Goal: Check status: Check status

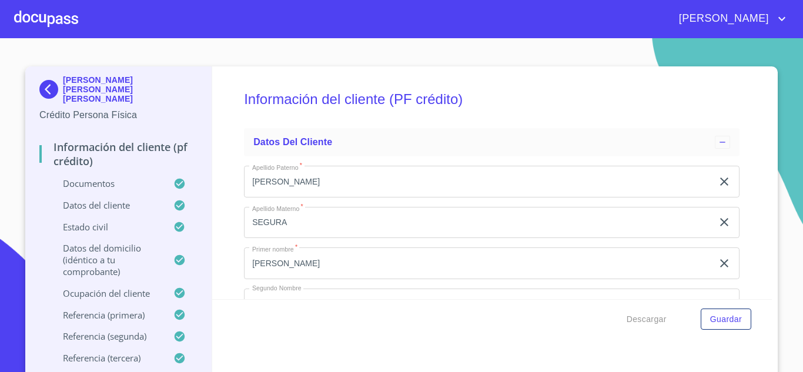
click at [50, 19] on div at bounding box center [46, 19] width 64 height 38
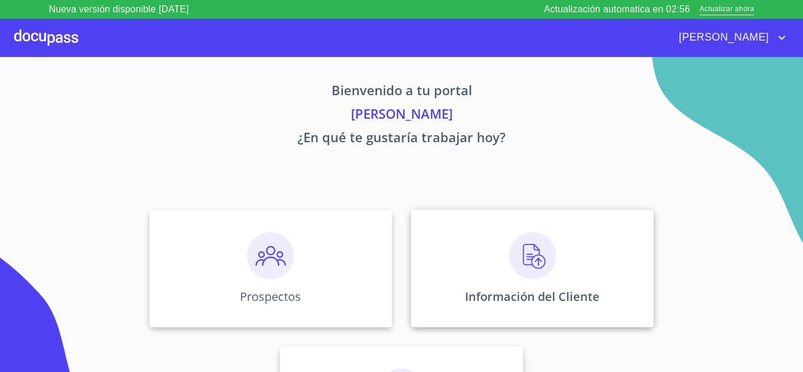
click at [497, 270] on div "Información del Cliente" at bounding box center [532, 269] width 243 height 118
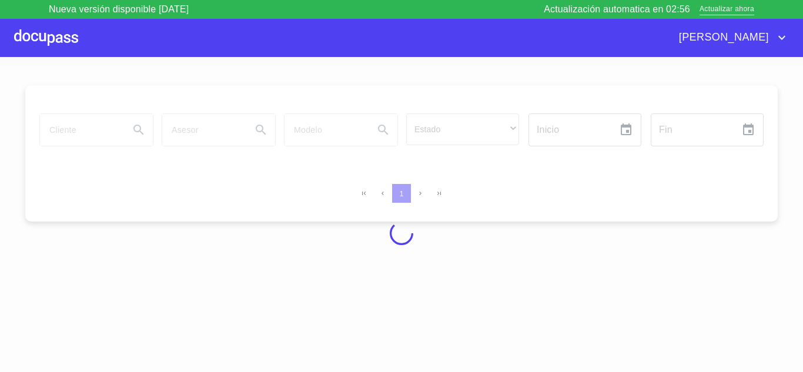
click at [522, 266] on div at bounding box center [401, 233] width 803 height 334
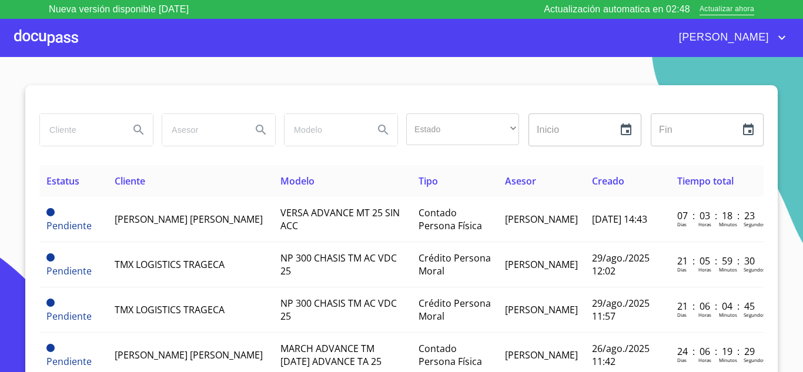
click at [75, 130] on input "search" at bounding box center [80, 130] width 80 height 32
type input "teresita de jesus"
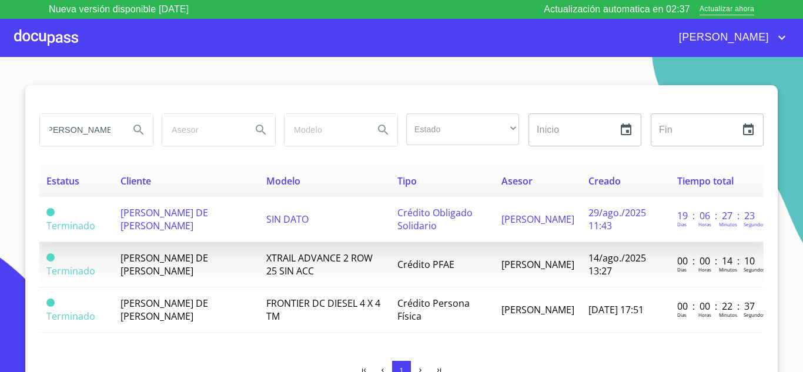
click at [160, 216] on span "[PERSON_NAME] DE [PERSON_NAME]" at bounding box center [165, 219] width 88 height 26
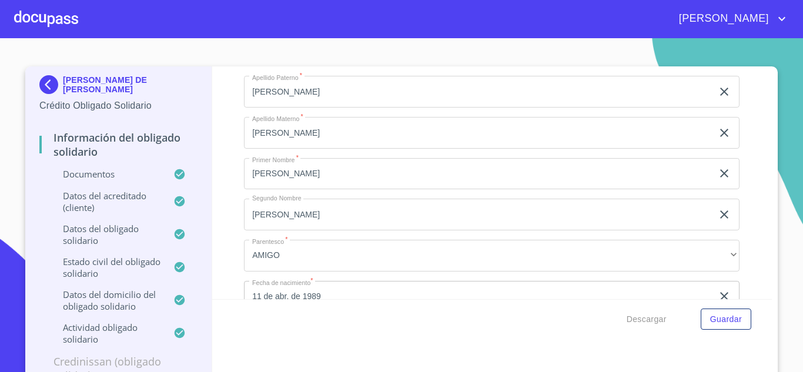
scroll to position [3821, 0]
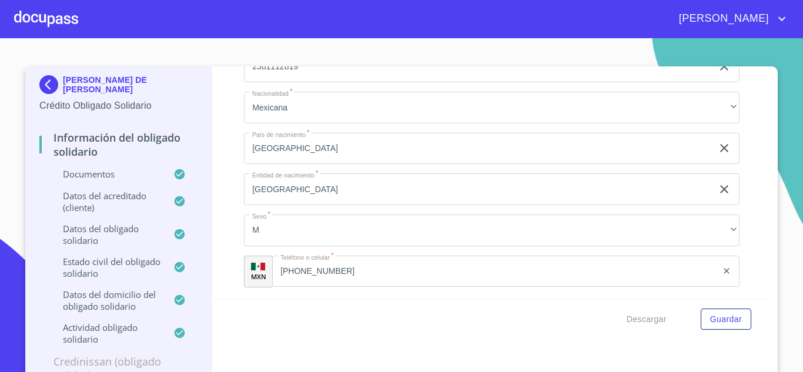
click at [352, 279] on input "[PHONE_NUMBER]" at bounding box center [494, 272] width 445 height 32
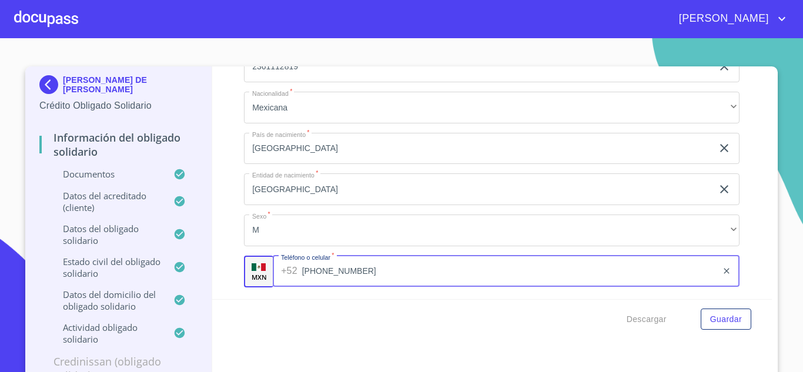
click at [352, 277] on input "[PHONE_NUMBER]" at bounding box center [510, 272] width 416 height 32
click at [353, 276] on input "[PHONE_NUMBER]" at bounding box center [510, 272] width 416 height 32
click at [350, 274] on input "[PHONE_NUMBER]" at bounding box center [510, 272] width 416 height 32
click at [349, 273] on input "[PHONE_NUMBER]" at bounding box center [510, 272] width 416 height 32
click at [340, 270] on input "[PHONE_NUMBER]" at bounding box center [510, 272] width 416 height 32
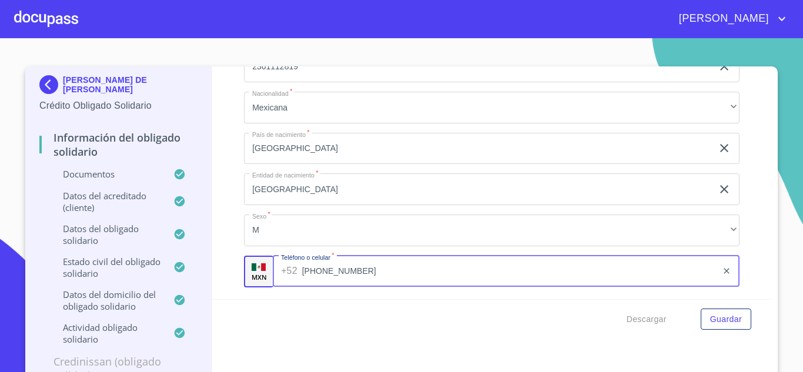
click at [340, 270] on input "[PHONE_NUMBER]" at bounding box center [510, 272] width 416 height 32
click at [42, 25] on div at bounding box center [46, 19] width 64 height 38
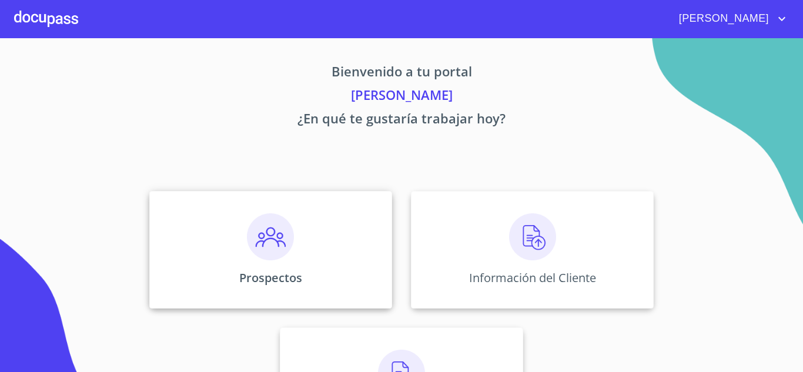
click at [272, 239] on img at bounding box center [270, 236] width 47 height 47
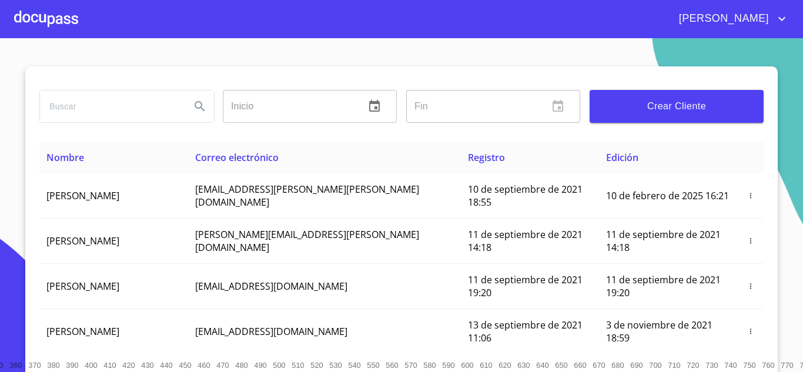
click at [72, 129] on div "Inicio ​ Fin ​ Crear Cliente" at bounding box center [401, 103] width 724 height 75
click at [55, 108] on input "search" at bounding box center [110, 107] width 141 height 32
type input "[PERSON_NAME] DE [DEMOGRAPHIC_DATA]"
click at [196, 107] on icon "Search" at bounding box center [200, 106] width 10 height 10
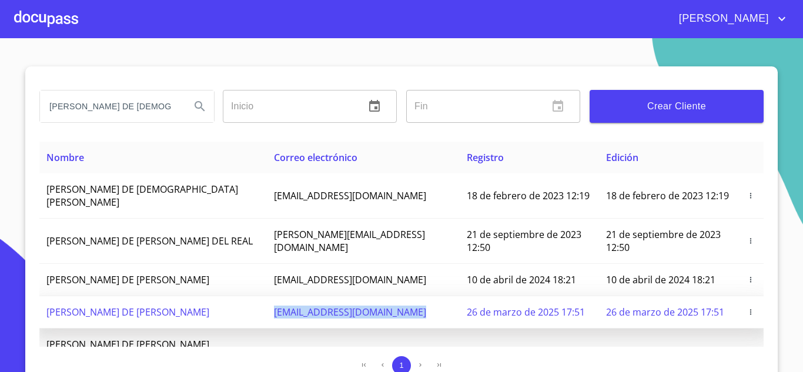
drag, startPoint x: 250, startPoint y: 293, endPoint x: 394, endPoint y: 287, distance: 144.7
click at [394, 296] on td "[EMAIL_ADDRESS][DOMAIN_NAME]" at bounding box center [363, 312] width 193 height 32
copy span "[EMAIL_ADDRESS][DOMAIN_NAME]"
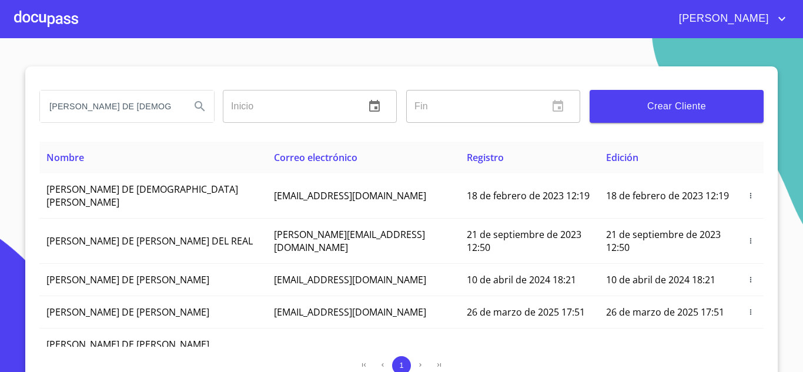
click at [45, 22] on div at bounding box center [46, 19] width 64 height 38
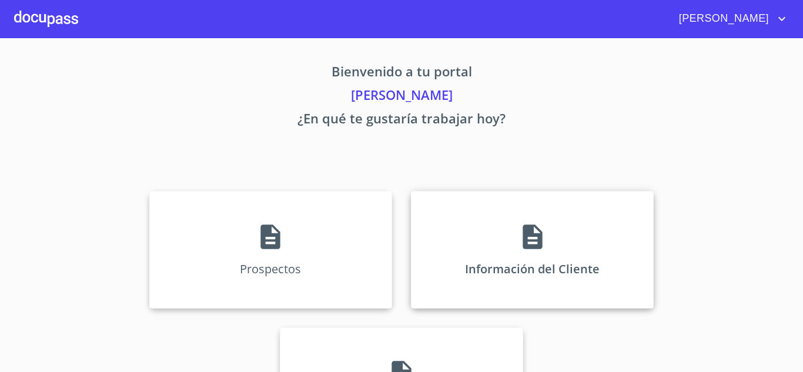
click at [518, 239] on icon at bounding box center [532, 236] width 29 height 29
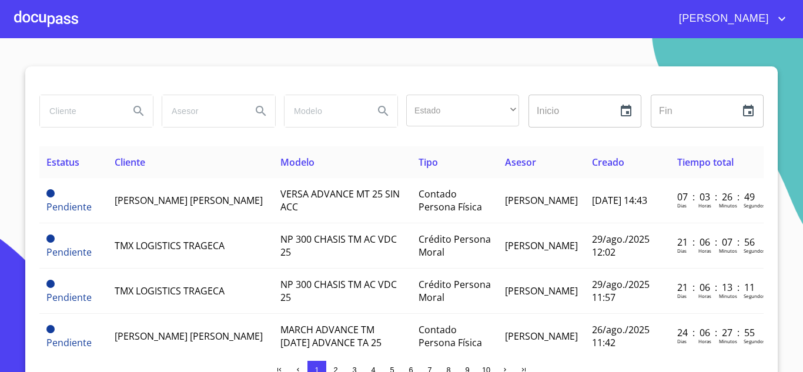
click at [58, 123] on input "search" at bounding box center [80, 111] width 80 height 32
type input "[PERSON_NAME] DE [DEMOGRAPHIC_DATA]"
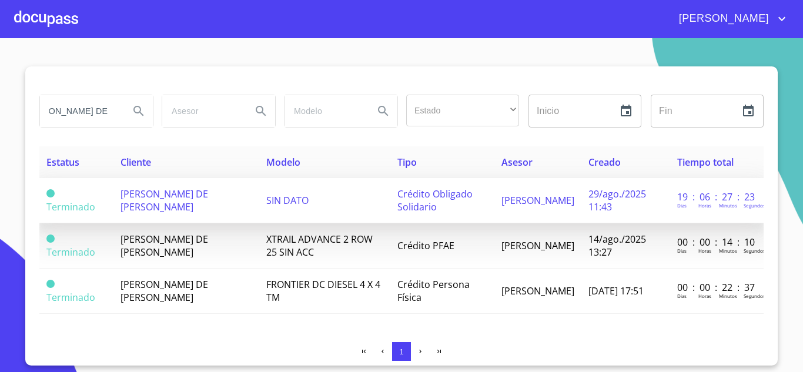
click at [147, 205] on span "[PERSON_NAME] DE [PERSON_NAME]" at bounding box center [165, 201] width 88 height 26
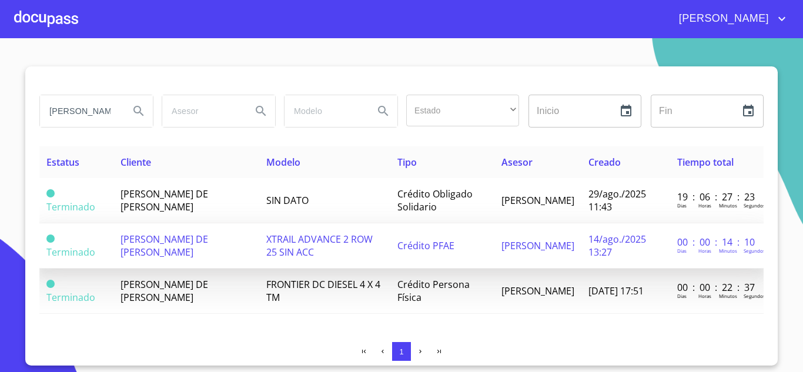
click at [190, 247] on td "[PERSON_NAME] DE [PERSON_NAME]" at bounding box center [186, 245] width 146 height 45
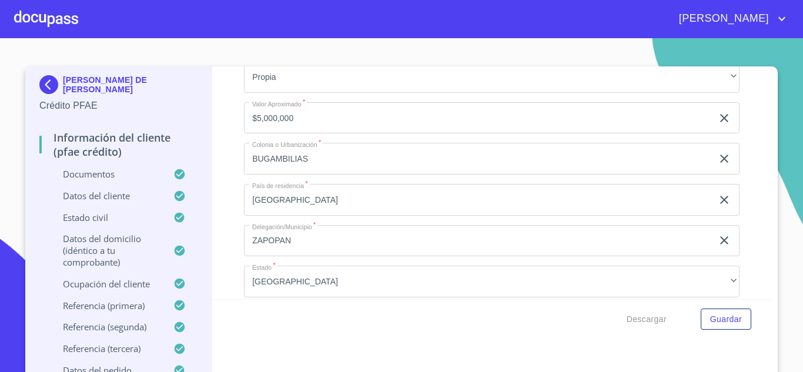
scroll to position [4626, 0]
